Goal: Complete application form

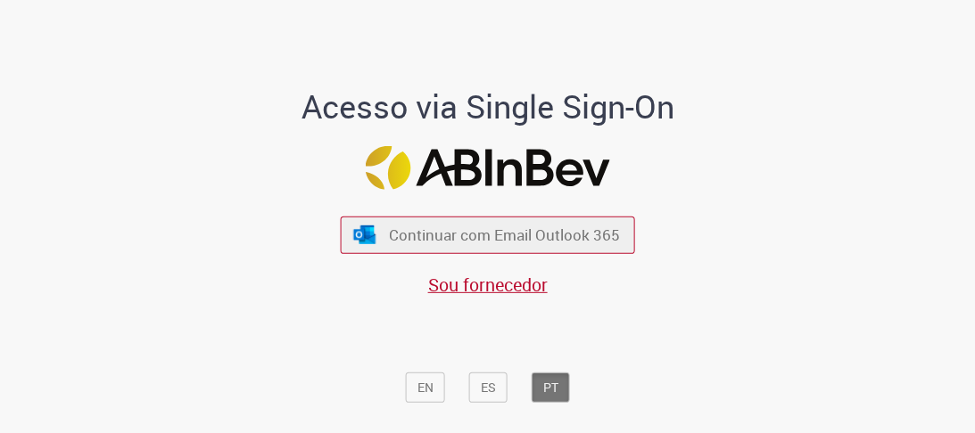
click at [454, 238] on span "Continuar com Email Outlook 365" at bounding box center [504, 235] width 231 height 21
